Goal: Find specific page/section: Find specific page/section

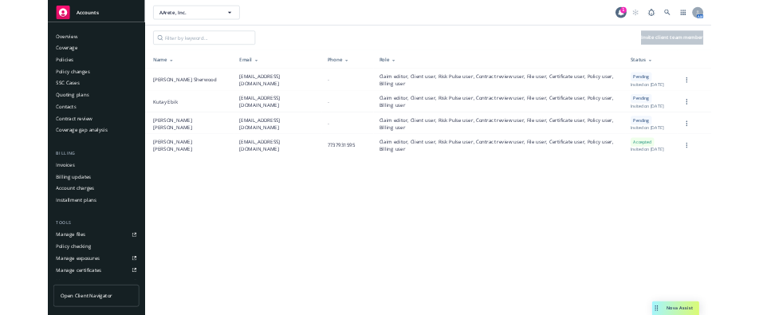
scroll to position [366, 0]
